Goal: Task Accomplishment & Management: Manage account settings

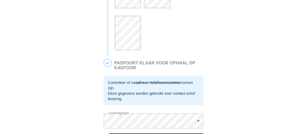
scroll to position [242, 0]
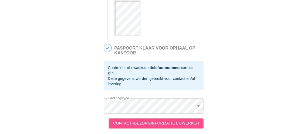
click at [154, 123] on font "CONTACT-/BEZORGINFORMATIE BIJWERKEN" at bounding box center [156, 123] width 86 height 4
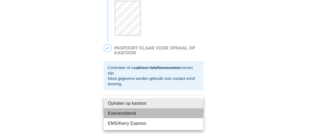
click at [149, 114] on li "Koeriersdienst" at bounding box center [154, 113] width 100 height 10
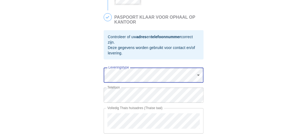
scroll to position [291, 0]
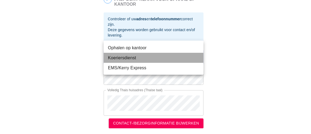
click at [133, 56] on font "Koeriersdienst" at bounding box center [122, 57] width 28 height 5
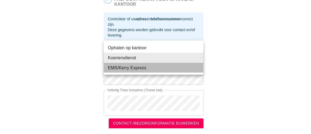
click at [142, 66] on font "EMS/Kerry Express" at bounding box center [127, 67] width 38 height 5
type input "EMS/Kerry Express"
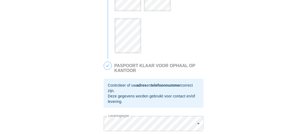
scroll to position [242, 0]
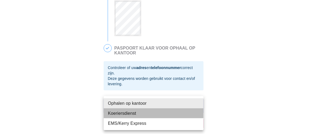
click at [130, 112] on font "Koeriersdienst" at bounding box center [122, 113] width 28 height 5
type input "Messenger Service"
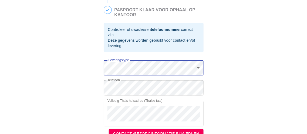
scroll to position [291, 0]
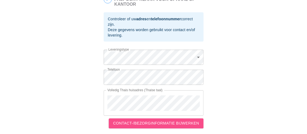
click at [159, 123] on font "CONTACT-/BEZORGINFORMATIE BIJWERKEN" at bounding box center [156, 123] width 86 height 4
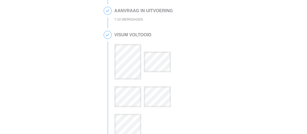
scroll to position [101, 0]
